Goal: Transaction & Acquisition: Purchase product/service

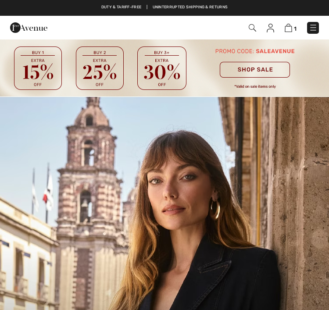
checkbox input "true"
click at [316, 27] on img at bounding box center [313, 27] width 9 height 9
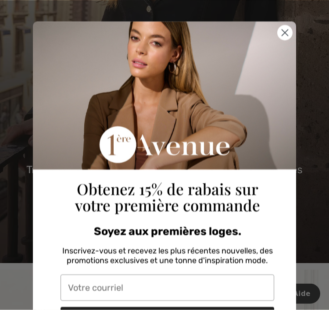
scroll to position [349, 0]
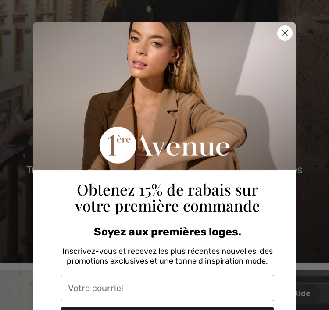
click at [286, 30] on circle "Close dialog" at bounding box center [285, 33] width 14 height 14
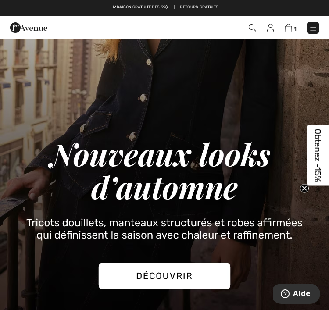
scroll to position [298, 0]
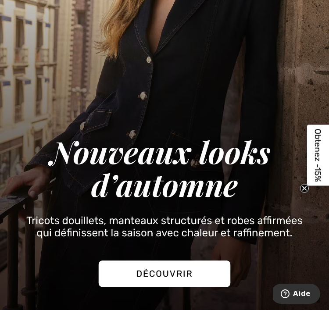
click at [307, 20] on img at bounding box center [164, 57] width 329 height 516
click at [305, 29] on img at bounding box center [164, 57] width 329 height 516
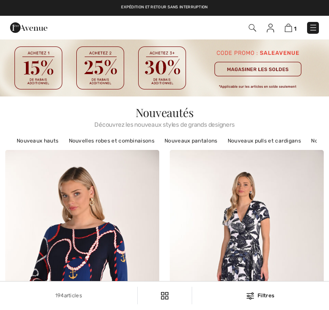
checkbox input "true"
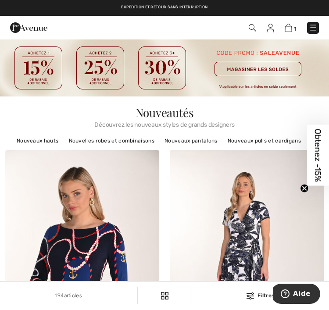
click at [309, 31] on img at bounding box center [313, 27] width 9 height 9
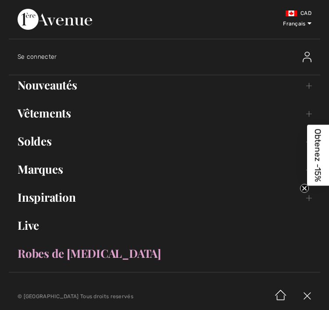
click at [73, 256] on link "Robes de [MEDICAL_DATA]" at bounding box center [165, 253] width 312 height 19
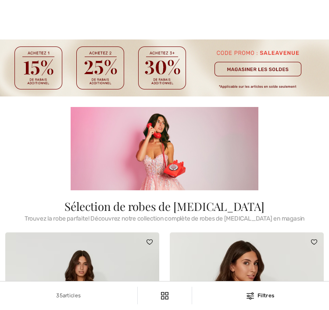
checkbox input "true"
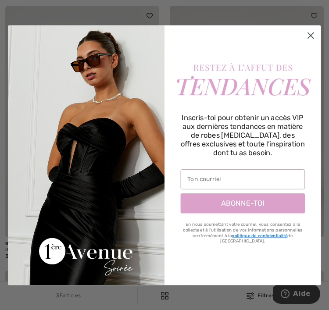
click at [308, 42] on circle "Close dialog" at bounding box center [310, 35] width 13 height 13
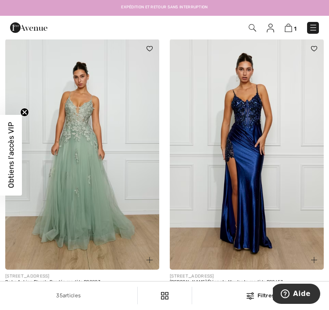
scroll to position [4838, 0]
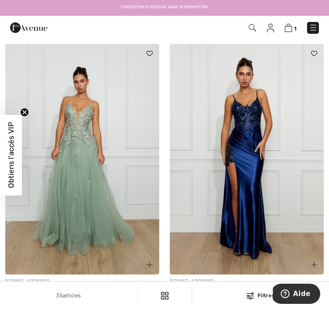
click at [133, 222] on img at bounding box center [82, 159] width 154 height 231
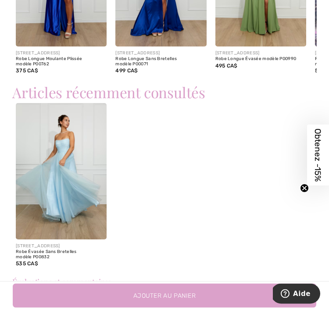
scroll to position [857, 0]
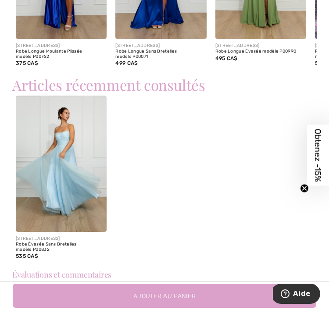
click at [56, 170] on img at bounding box center [61, 164] width 91 height 136
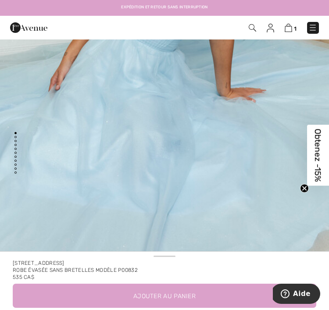
click at [290, 24] on img at bounding box center [288, 28] width 7 height 8
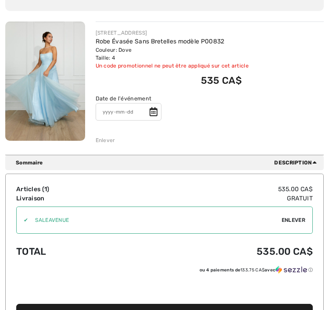
scroll to position [114, 0]
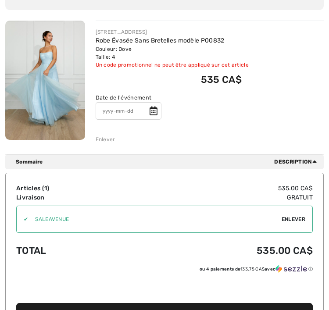
click at [140, 310] on span "Passer à la caisse" at bounding box center [162, 314] width 59 height 7
